Goal: Communication & Community: Answer question/provide support

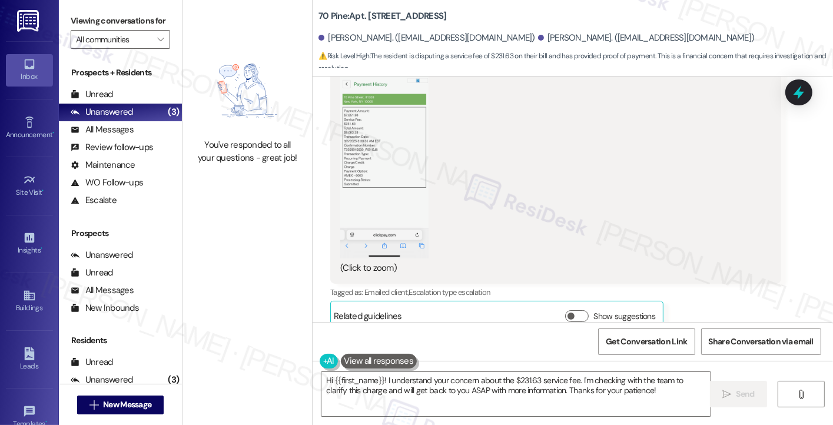
scroll to position [8153, 0]
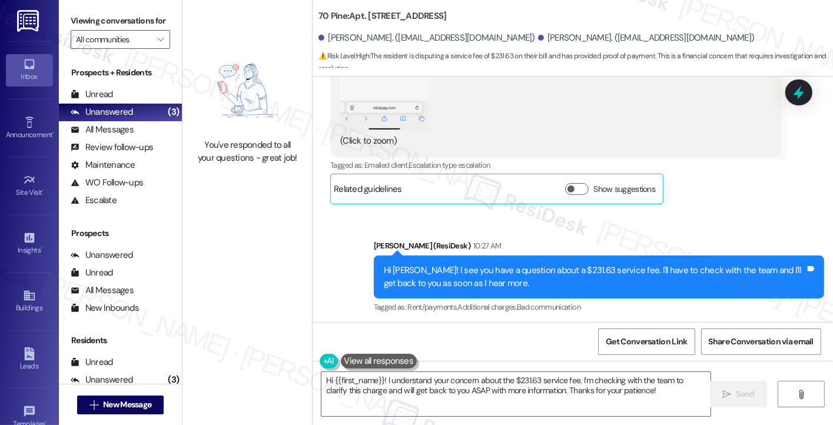
click at [118, 104] on div "Unread (0)" at bounding box center [120, 95] width 123 height 18
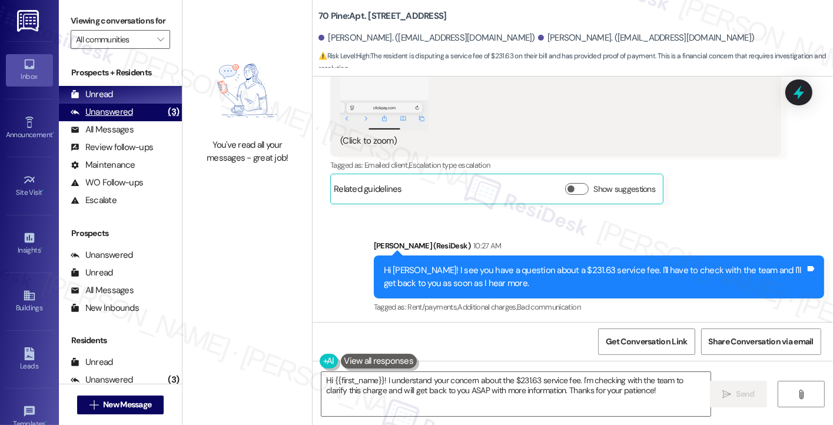
click at [120, 118] on div "Unanswered" at bounding box center [102, 112] width 62 height 12
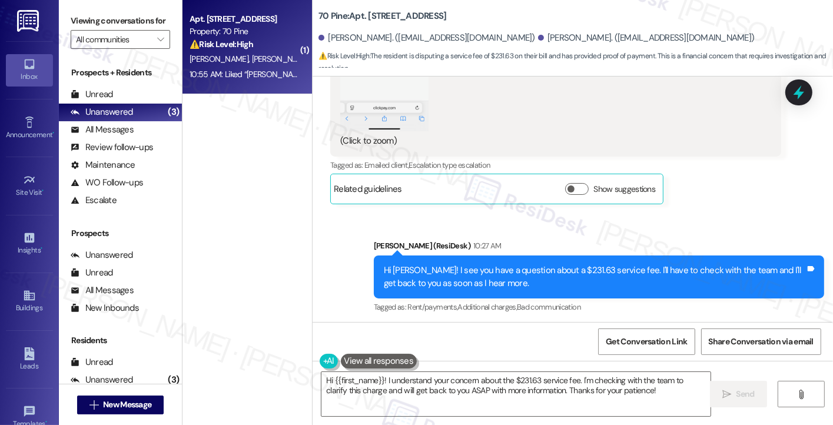
click at [237, 32] on div "Property: 70 Pine" at bounding box center [244, 31] width 109 height 12
type textarea "Fetching suggested responses. Please feel free to read through the conversation…"
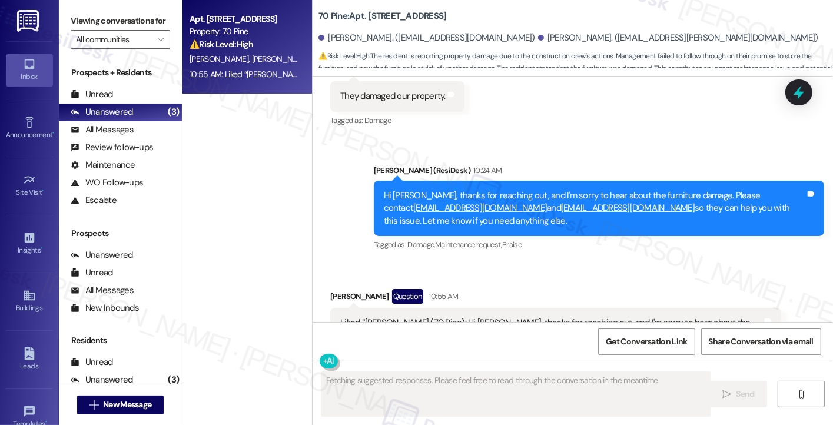
scroll to position [10345, 0]
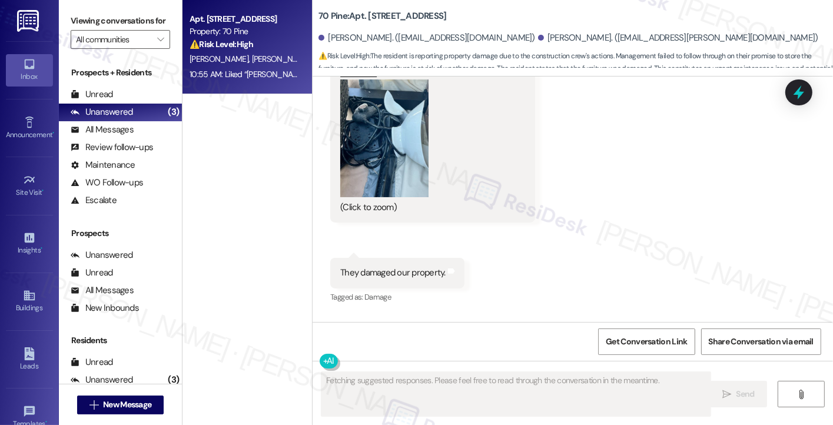
drag, startPoint x: 523, startPoint y: 102, endPoint x: 710, endPoint y: 104, distance: 187.2
click at [710, 366] on div "Hi [PERSON_NAME], thanks for reaching out, and I'm sorry to hear about the furn…" at bounding box center [595, 385] width 422 height 38
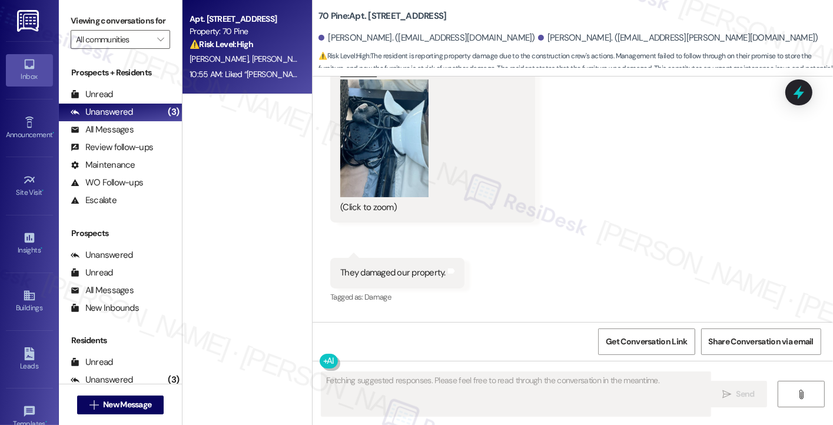
click at [710, 366] on div "Hi [PERSON_NAME], thanks for reaching out, and I'm sorry to hear about the furn…" at bounding box center [595, 385] width 422 height 38
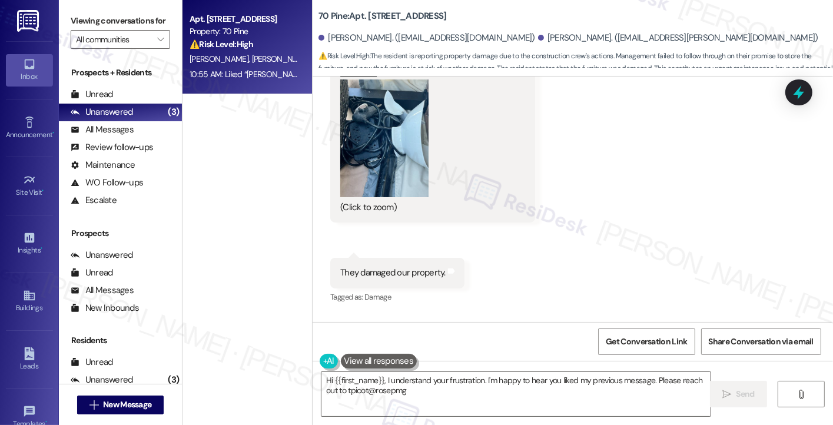
click at [559, 366] on div "Hi [PERSON_NAME], thanks for reaching out, and I'm sorry to hear about the furn…" at bounding box center [595, 385] width 422 height 38
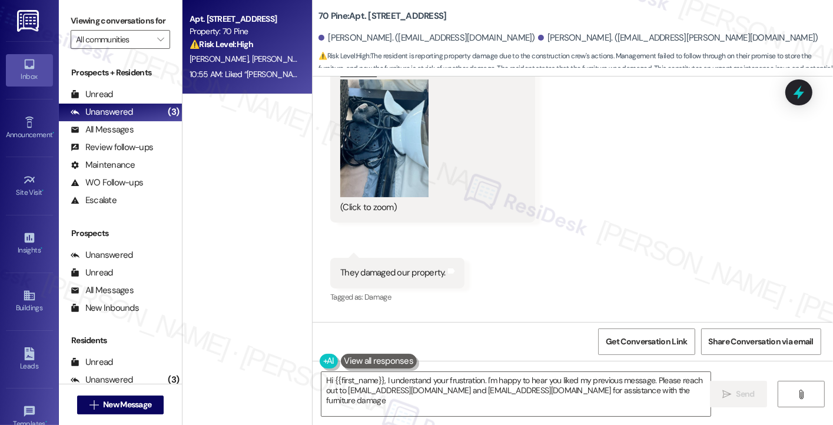
type textarea "Hi {{first_name}}, I understand your frustration. I'm happy to hear you liked m…"
click at [627, 366] on div "Hi [PERSON_NAME], thanks for reaching out, and I'm sorry to hear about the furn…" at bounding box center [595, 385] width 422 height 38
click at [400, 386] on textarea "Hi {{first_name}}, I understand your frustration. I'm happy to hear you liked m…" at bounding box center [515, 394] width 389 height 44
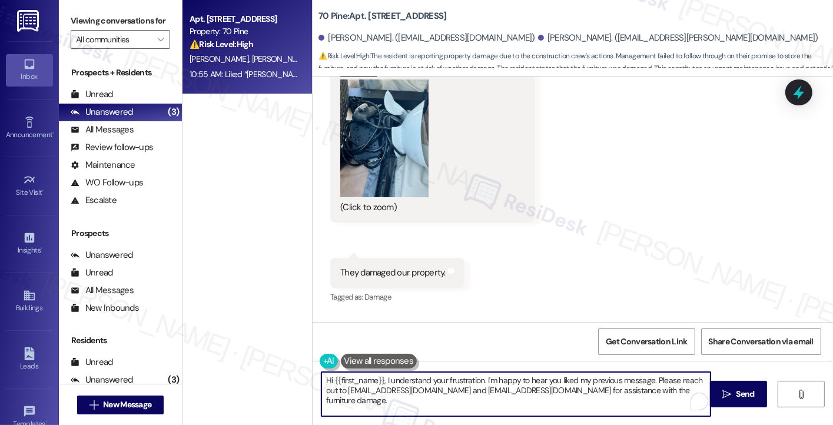
click at [400, 386] on textarea "Hi {{first_name}}, I understand your frustration. I'm happy to hear you liked m…" at bounding box center [515, 394] width 389 height 44
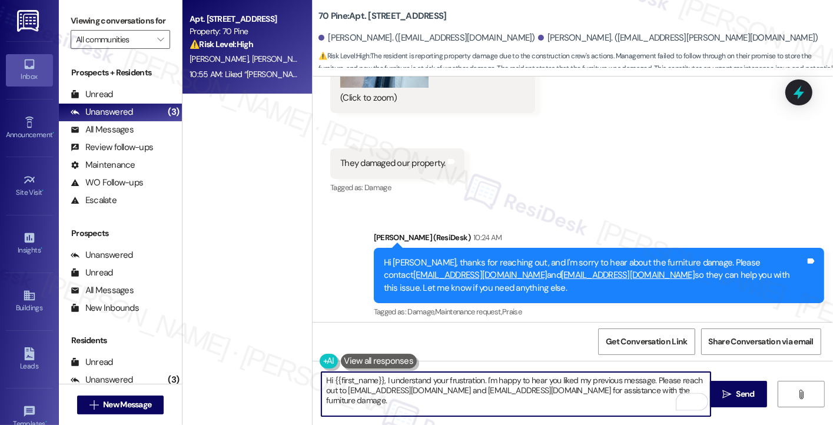
scroll to position [10404, 0]
